Goal: Check status

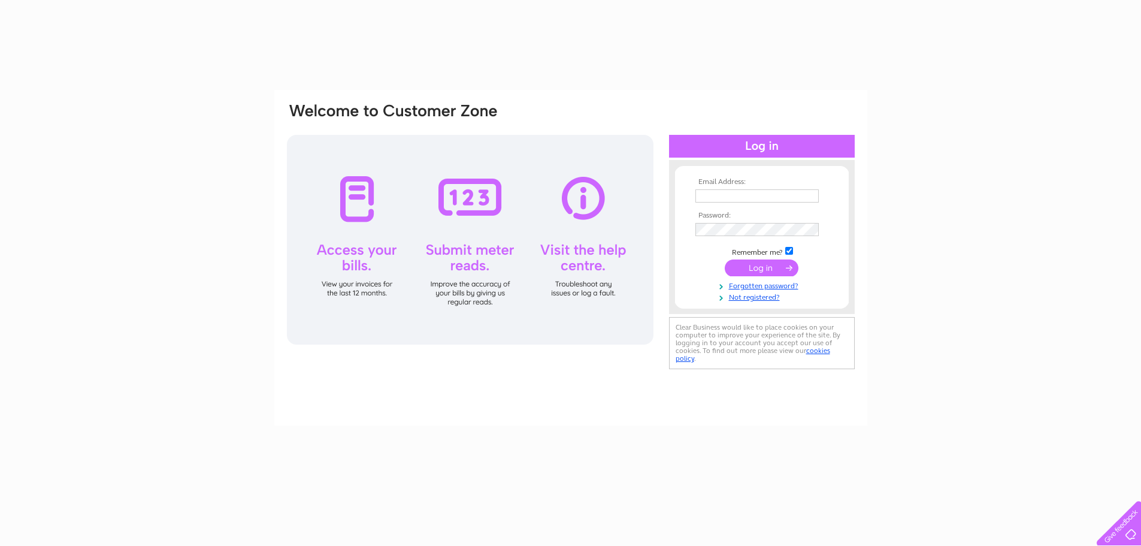
type input "[PERSON_NAME][EMAIL_ADDRESS][PERSON_NAME][DOMAIN_NAME]"
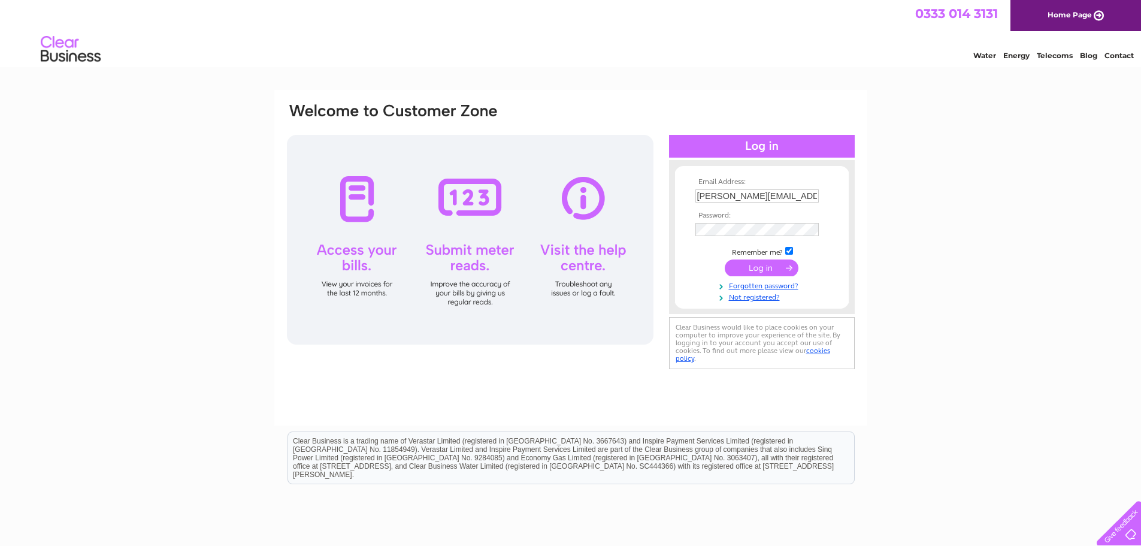
click at [743, 266] on input "submit" at bounding box center [762, 267] width 74 height 17
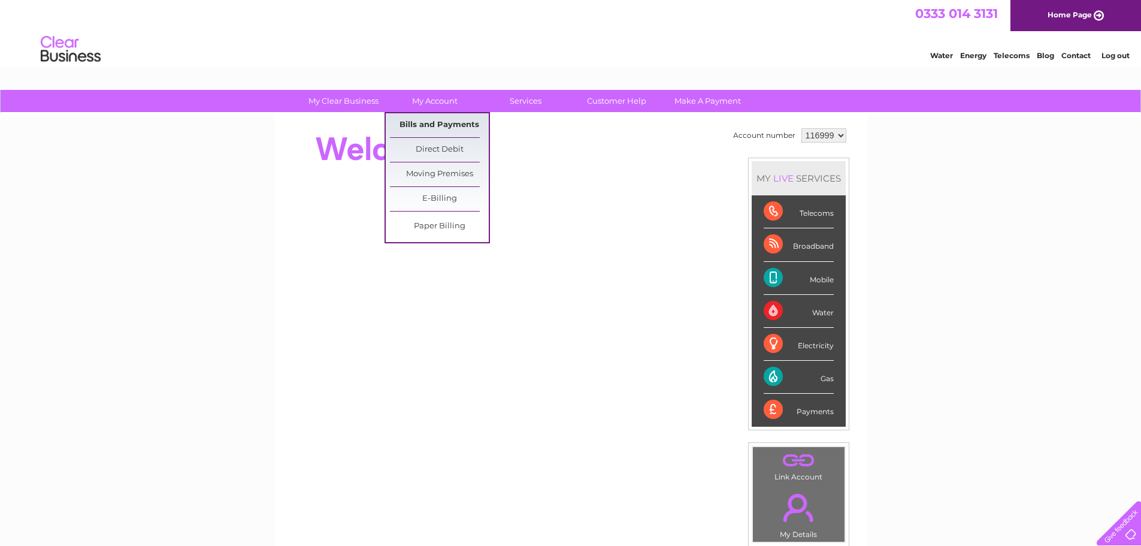
click at [447, 116] on link "Bills and Payments" at bounding box center [439, 125] width 99 height 24
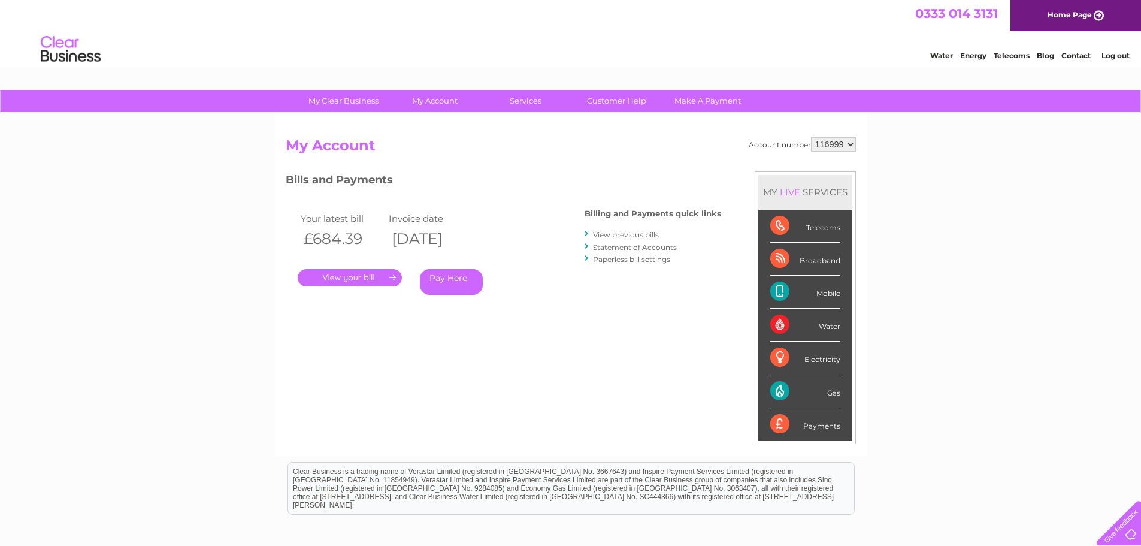
click at [367, 277] on link "." at bounding box center [350, 277] width 104 height 17
